Goal: Communication & Community: Share content

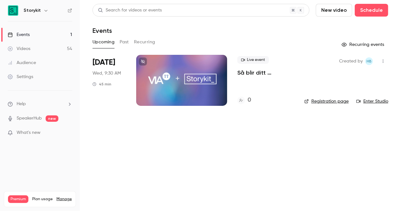
click at [39, 46] on link "Videos 54" at bounding box center [40, 49] width 80 height 14
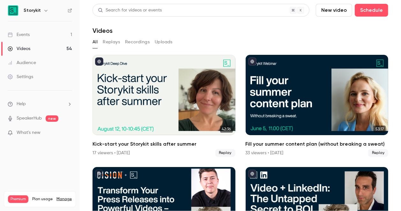
click at [109, 43] on button "Replays" at bounding box center [111, 42] width 17 height 10
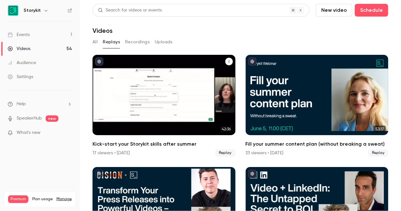
click at [227, 62] on icon "Kick-start your Storykit skills after summer" at bounding box center [229, 62] width 4 height 4
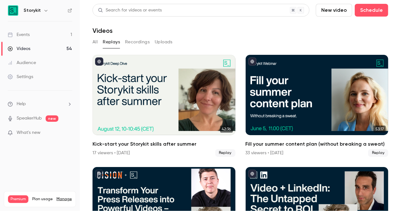
click at [50, 36] on link "Events 1" at bounding box center [40, 35] width 80 height 14
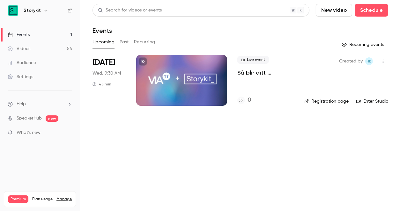
click at [122, 43] on button "Past" at bounding box center [124, 42] width 9 height 10
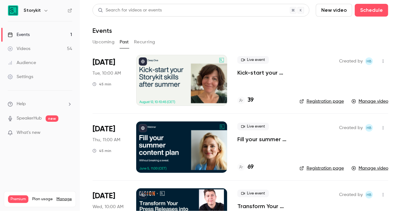
click at [384, 61] on icon "button" at bounding box center [383, 61] width 5 height 4
click at [359, 78] on div "Share" at bounding box center [359, 77] width 49 height 6
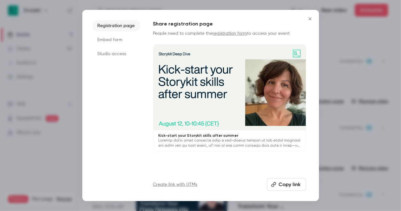
click at [310, 19] on icon "Close" at bounding box center [310, 18] width 3 height 3
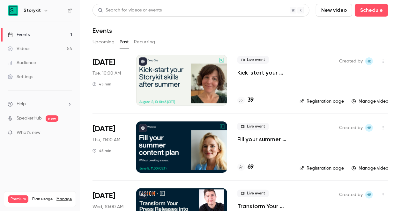
click at [368, 102] on link "Manage video" at bounding box center [370, 101] width 37 height 6
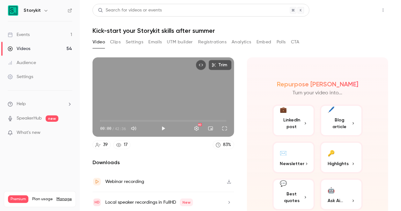
click at [369, 8] on button "Share" at bounding box center [360, 10] width 25 height 13
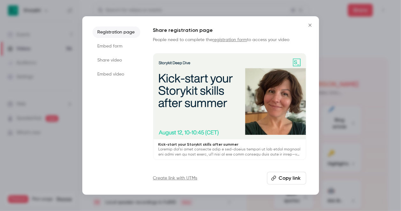
click at [120, 56] on li "Share video" at bounding box center [117, 60] width 48 height 11
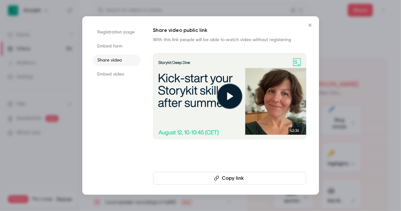
click at [309, 26] on icon "Close" at bounding box center [311, 25] width 8 height 5
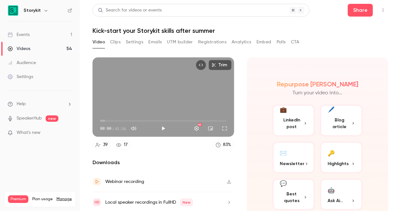
click at [40, 48] on link "Videos 54" at bounding box center [40, 49] width 80 height 14
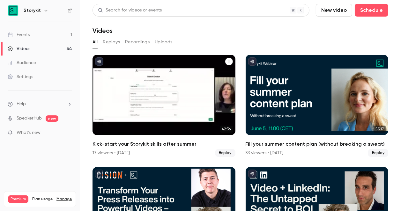
click at [230, 62] on icon "Kick-start your Storykit skills after summer" at bounding box center [229, 62] width 4 height 4
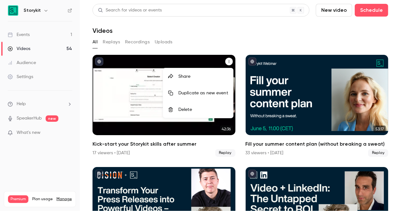
click at [194, 77] on div "Share" at bounding box center [203, 76] width 50 height 6
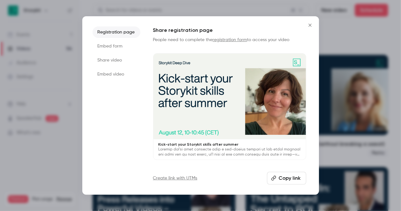
click at [116, 62] on li "Share video" at bounding box center [117, 60] width 48 height 11
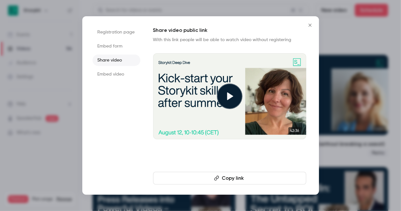
click at [237, 179] on button "Copy link" at bounding box center [229, 178] width 153 height 13
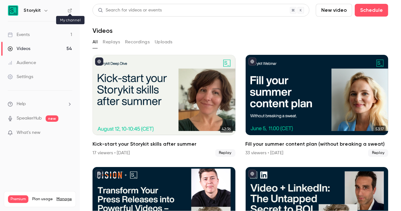
click at [70, 10] on icon at bounding box center [70, 11] width 4 height 4
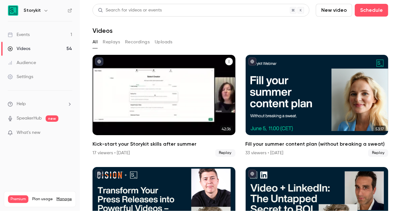
click at [228, 61] on icon "Kick-start your Storykit skills after summer" at bounding box center [229, 62] width 4 height 4
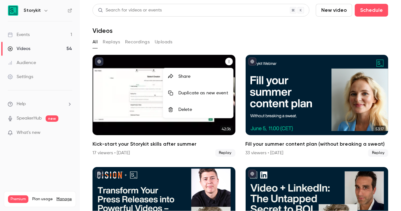
click at [187, 77] on div "Share" at bounding box center [203, 76] width 50 height 6
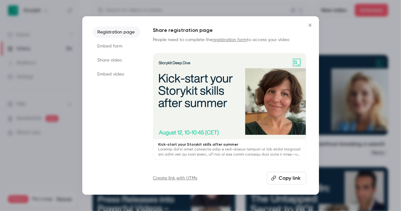
click at [279, 177] on button "Copy link" at bounding box center [286, 178] width 39 height 13
